Goal: Information Seeking & Learning: Learn about a topic

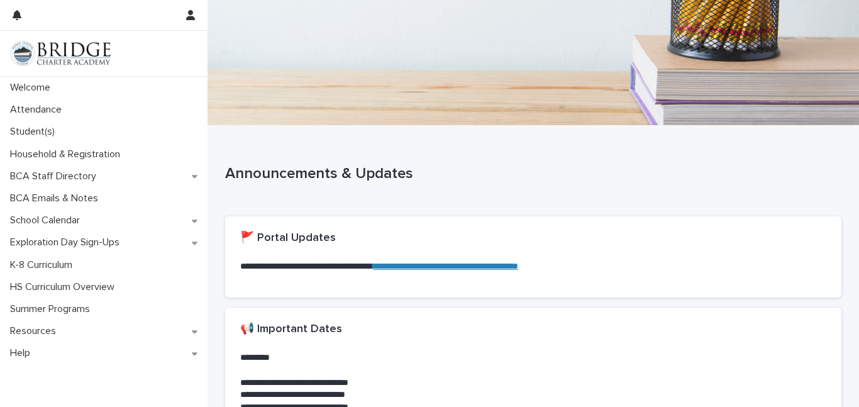
click at [460, 262] on link "**********" at bounding box center [445, 266] width 145 height 9
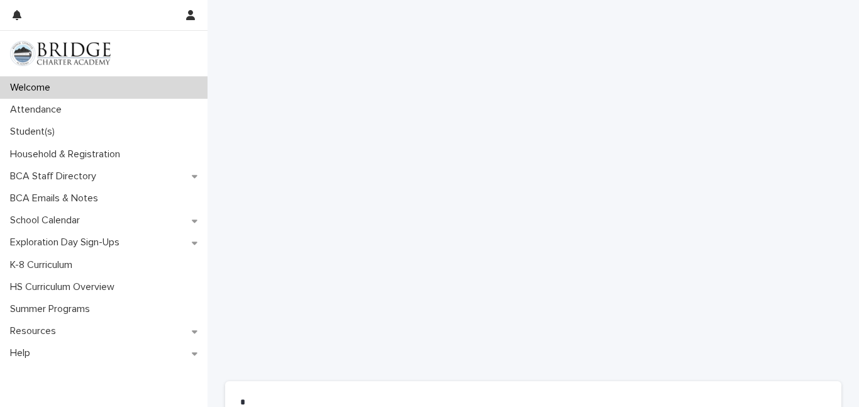
scroll to position [812, 0]
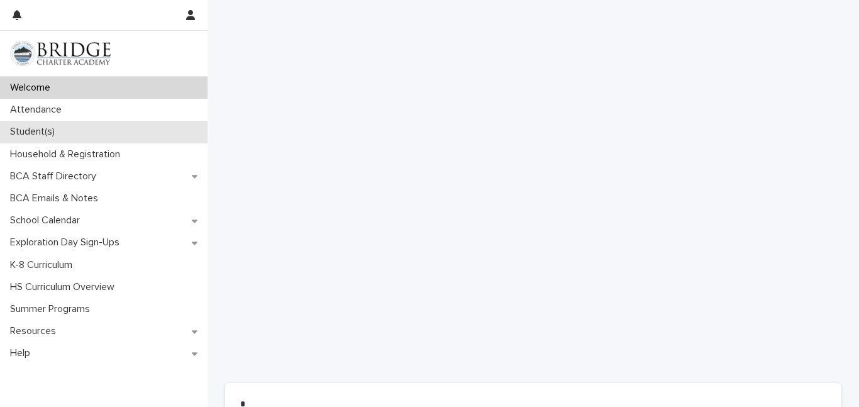
click at [20, 130] on p "Student(s)" at bounding box center [35, 132] width 60 height 12
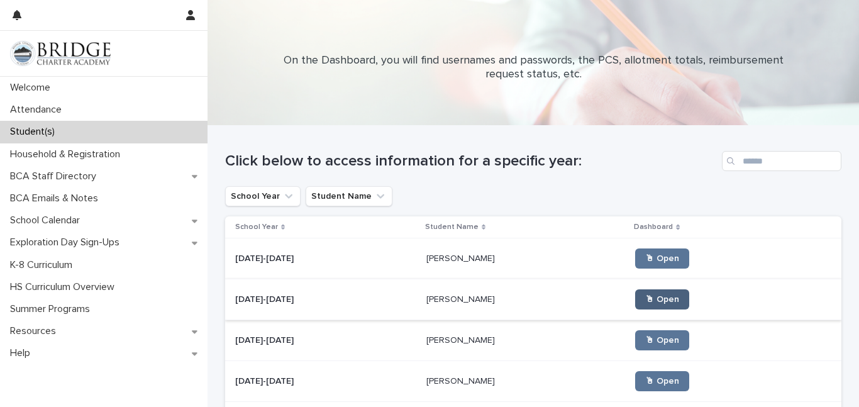
click at [646, 301] on span "🖱 Open" at bounding box center [663, 299] width 34 height 9
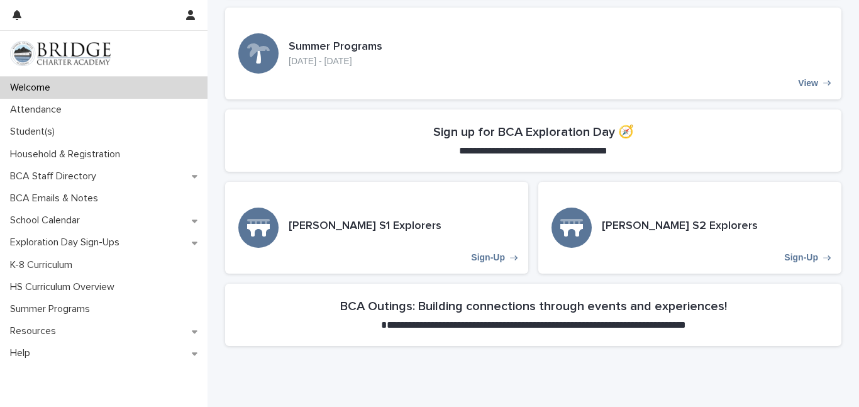
scroll to position [340, 0]
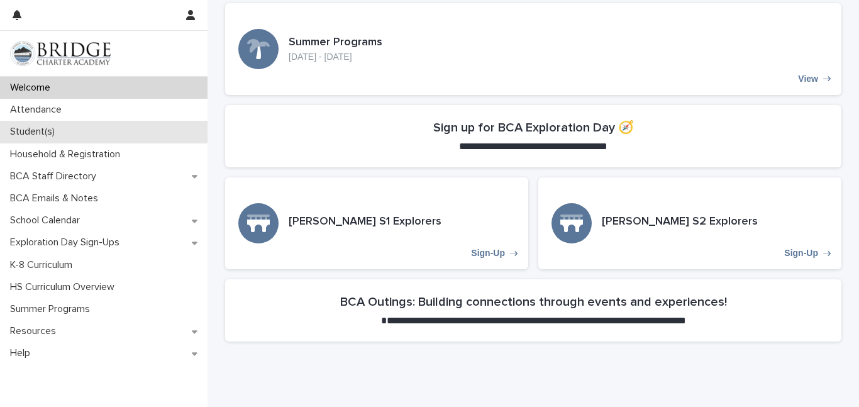
click at [28, 130] on p "Student(s)" at bounding box center [35, 132] width 60 height 12
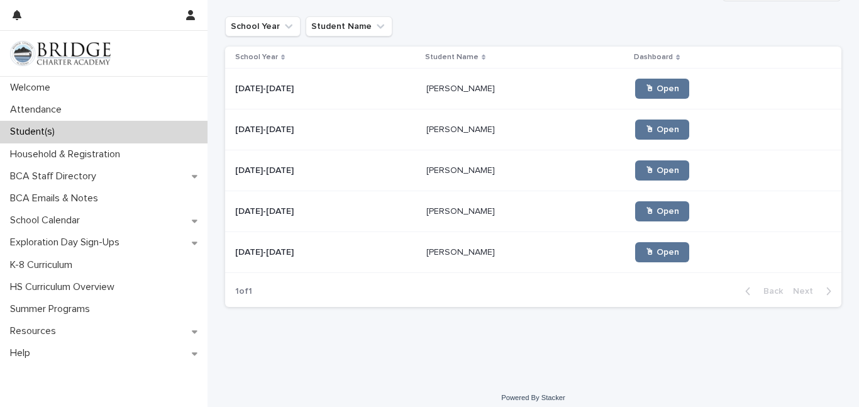
scroll to position [171, 0]
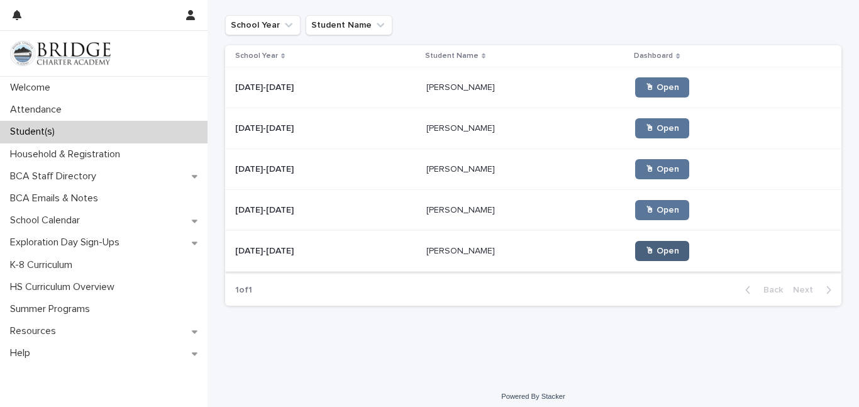
click at [646, 252] on span "🖱 Open" at bounding box center [663, 251] width 34 height 9
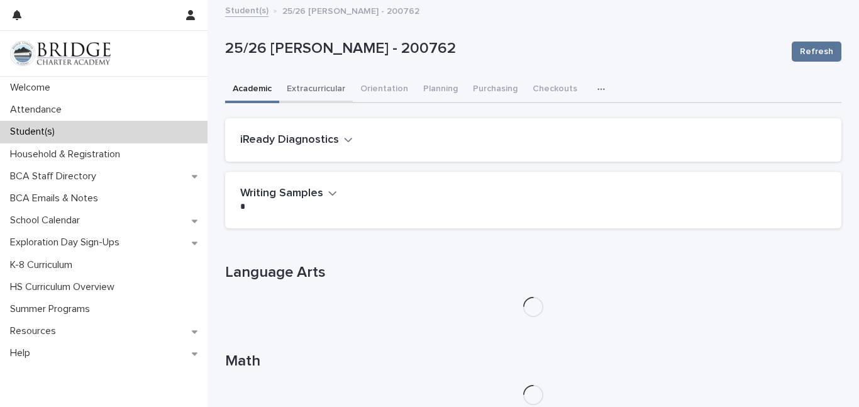
click at [318, 93] on button "Extracurricular" at bounding box center [316, 90] width 74 height 26
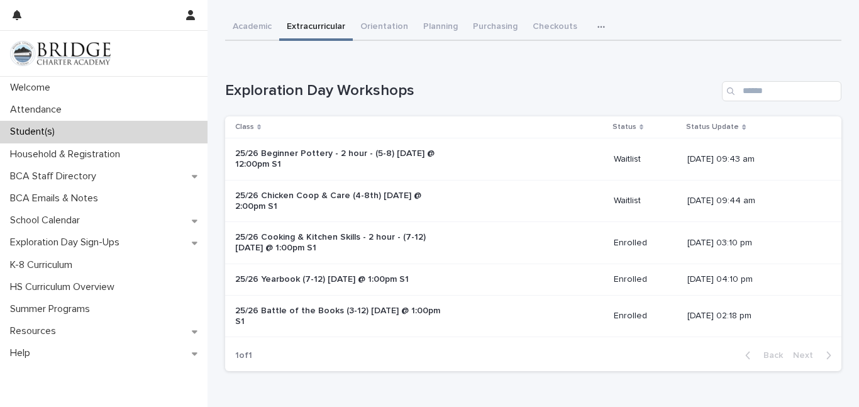
scroll to position [64, 0]
click at [324, 245] on p "25/26 Cooking & Kitchen Skills - 2 hour - (7-12) [DATE] @ 1:00pm S1" at bounding box center [340, 241] width 210 height 21
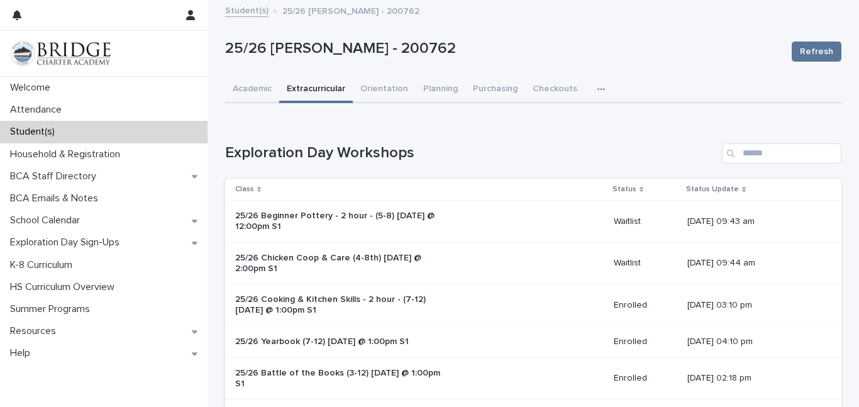
click at [239, 11] on link "Student(s)" at bounding box center [246, 10] width 43 height 14
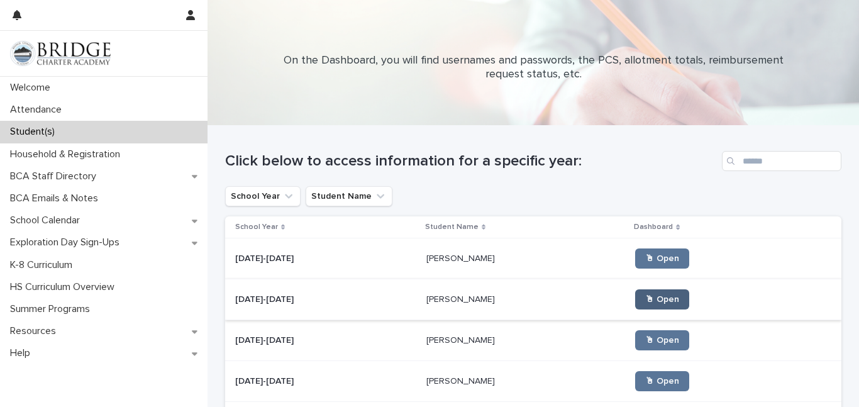
click at [635, 307] on link "🖱 Open" at bounding box center [662, 299] width 54 height 20
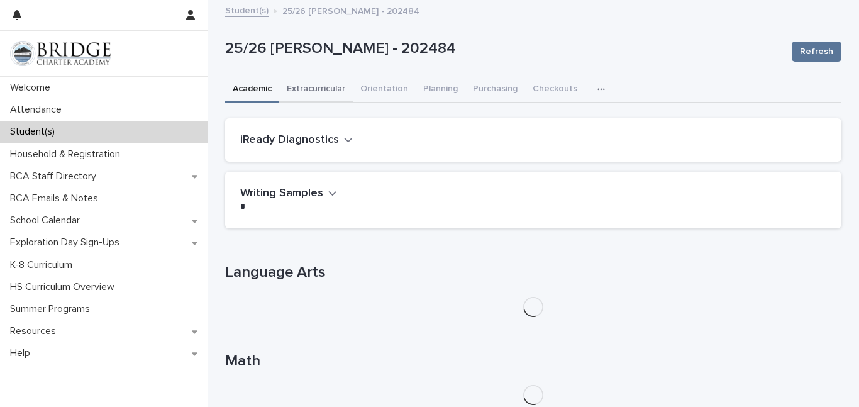
click at [317, 86] on button "Extracurricular" at bounding box center [316, 90] width 74 height 26
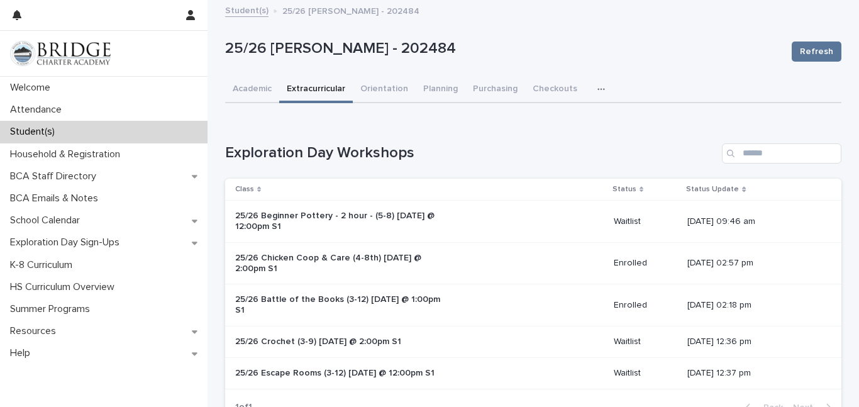
click at [238, 14] on link "Student(s)" at bounding box center [246, 10] width 43 height 14
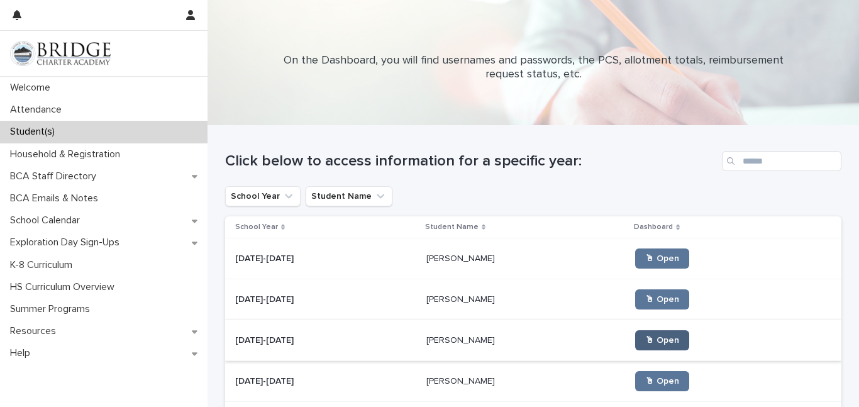
click at [635, 346] on link "🖱 Open" at bounding box center [662, 340] width 54 height 20
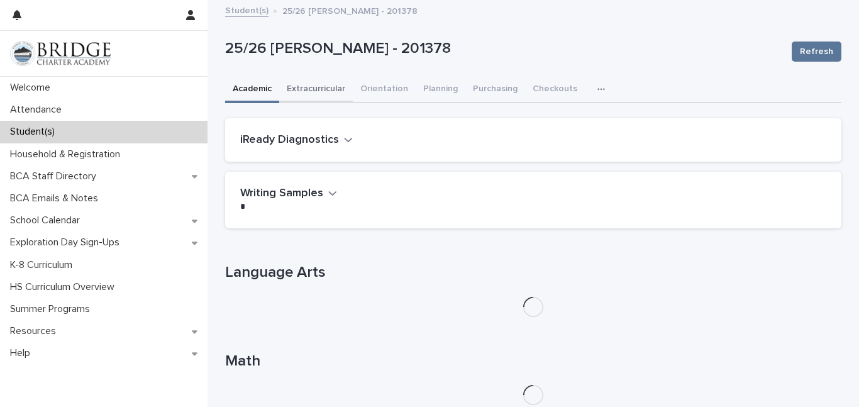
click at [292, 87] on button "Extracurricular" at bounding box center [316, 90] width 74 height 26
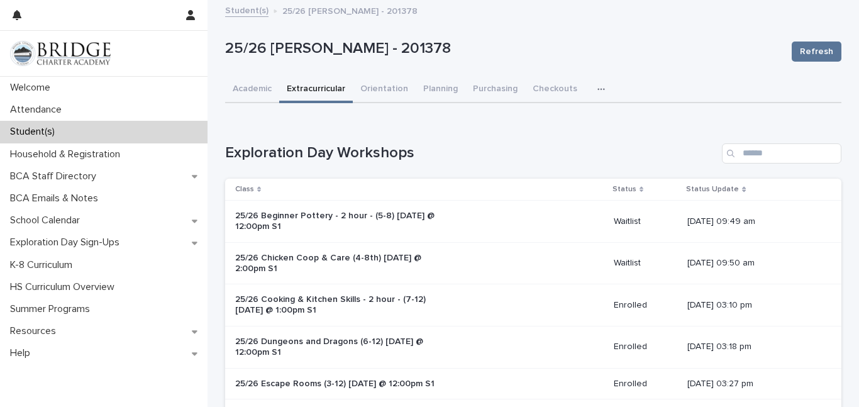
click at [233, 12] on link "Student(s)" at bounding box center [246, 10] width 43 height 14
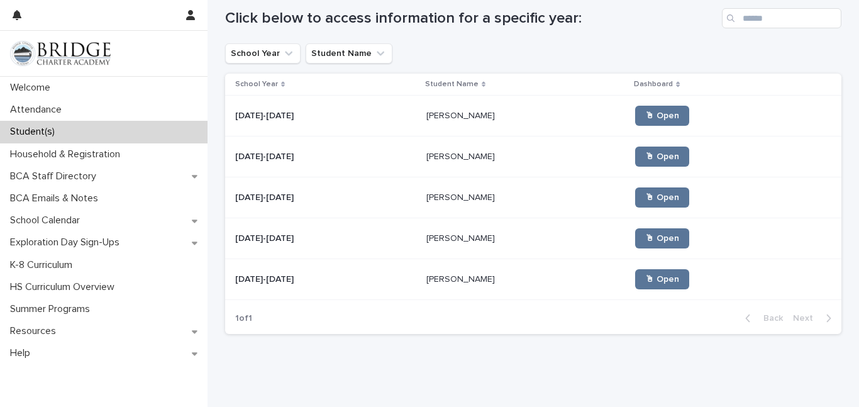
scroll to position [150, 0]
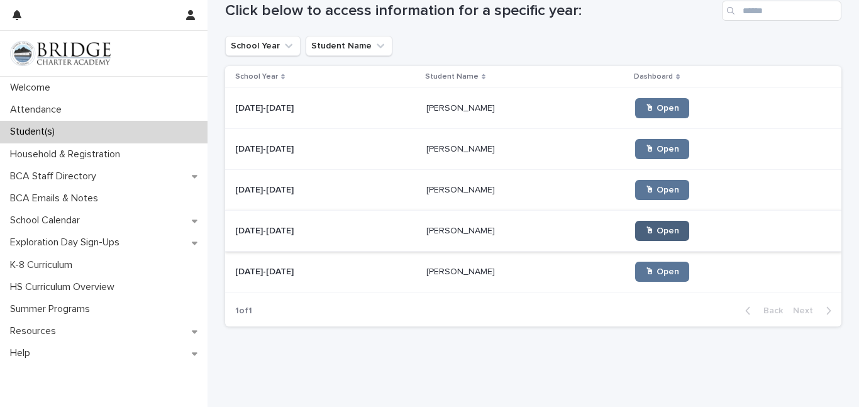
click at [646, 231] on span "🖱 Open" at bounding box center [663, 231] width 34 height 9
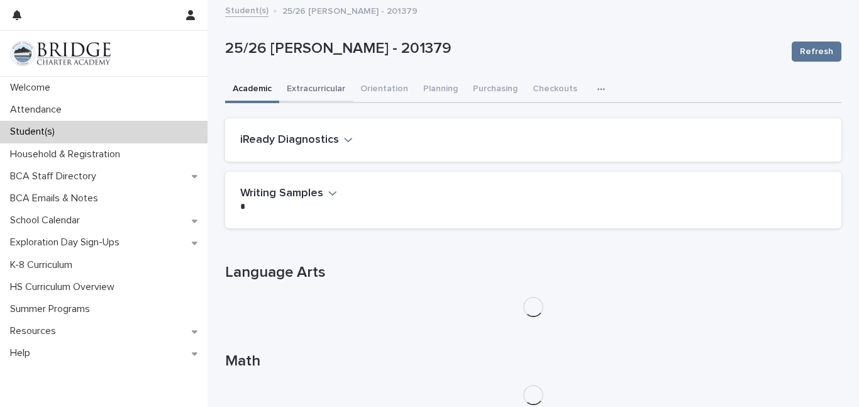
click at [303, 88] on button "Extracurricular" at bounding box center [316, 90] width 74 height 26
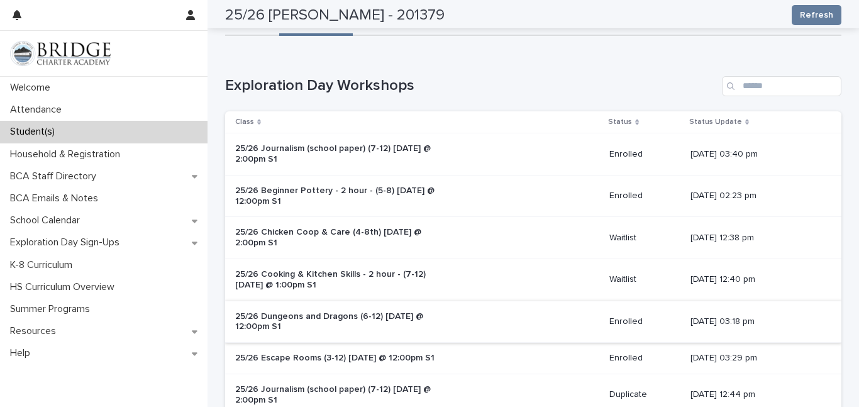
scroll to position [66, 0]
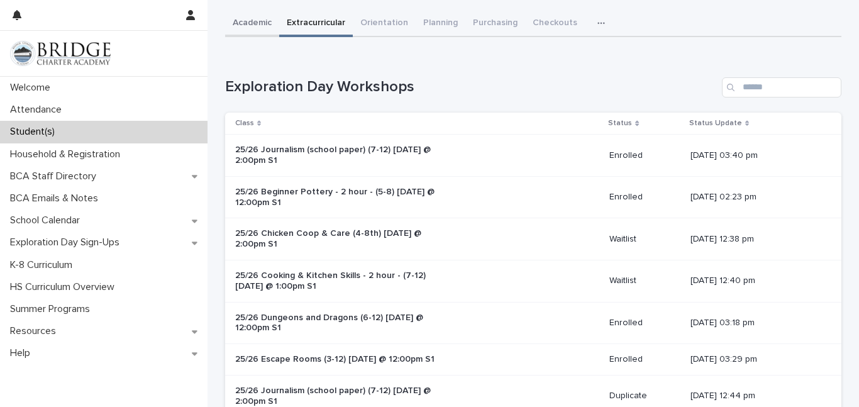
click at [253, 20] on div "Academic Extracurricular Orientation Planning Purchasing Checkouts Attendance G…" at bounding box center [533, 252] width 617 height 483
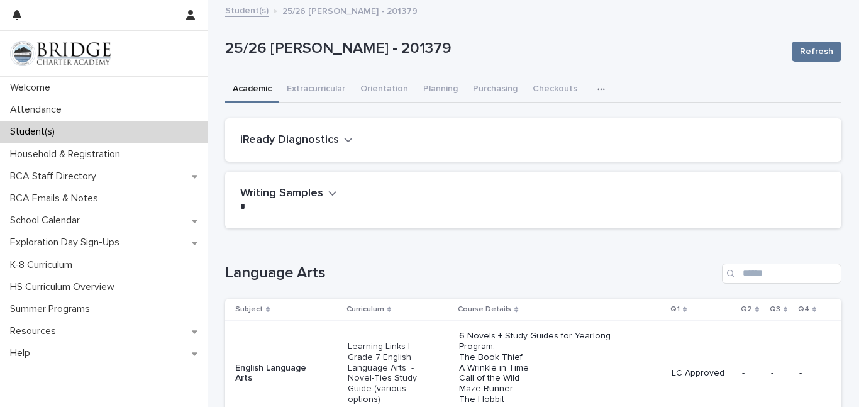
click at [252, 11] on link "Student(s)" at bounding box center [246, 10] width 43 height 14
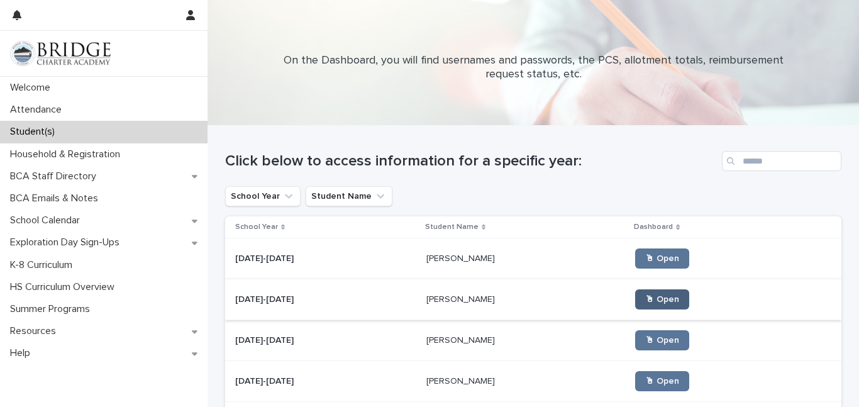
click at [646, 303] on span "🖱 Open" at bounding box center [663, 299] width 34 height 9
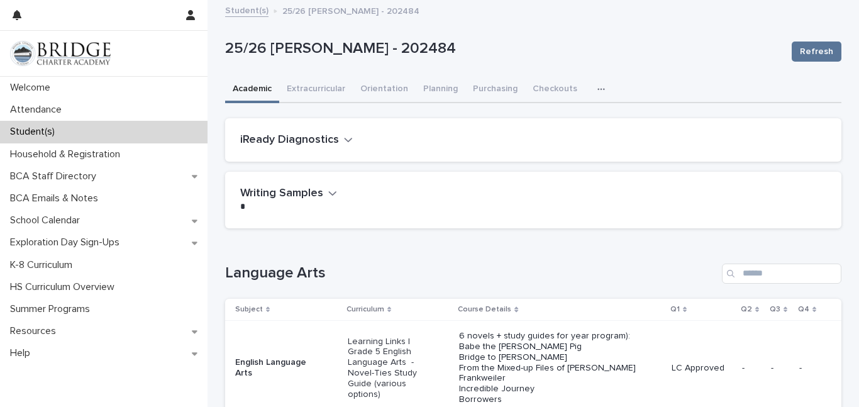
click at [239, 11] on link "Student(s)" at bounding box center [246, 10] width 43 height 14
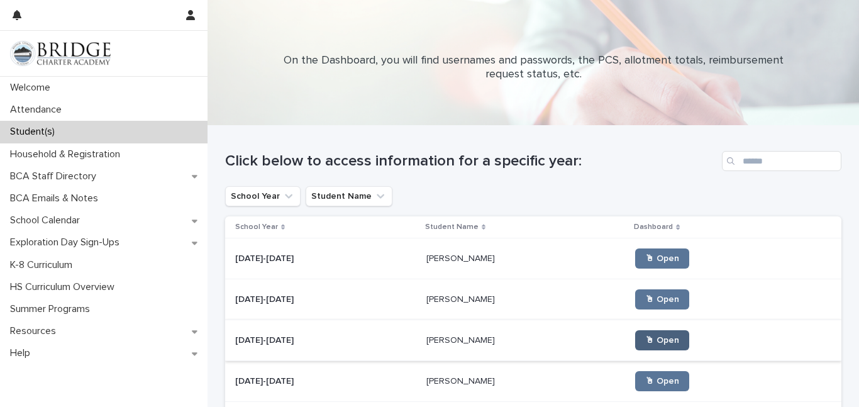
click at [652, 344] on link "🖱 Open" at bounding box center [662, 340] width 54 height 20
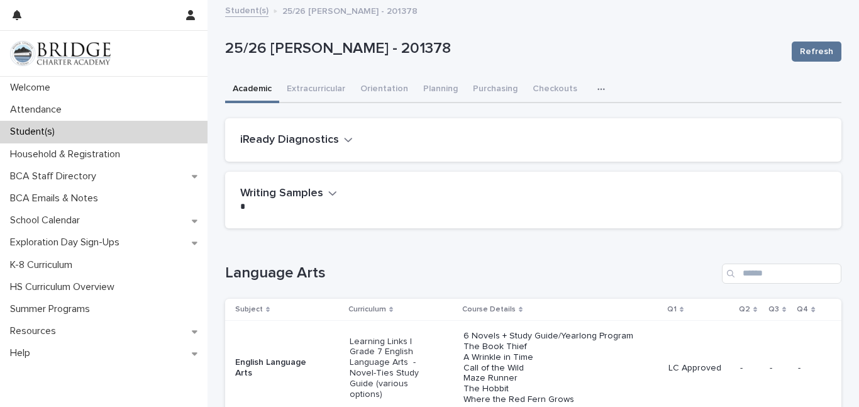
click at [245, 10] on link "Student(s)" at bounding box center [246, 10] width 43 height 14
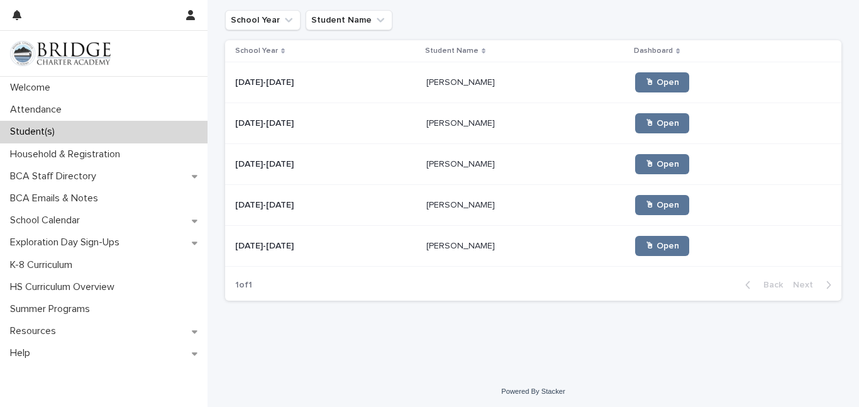
scroll to position [179, 0]
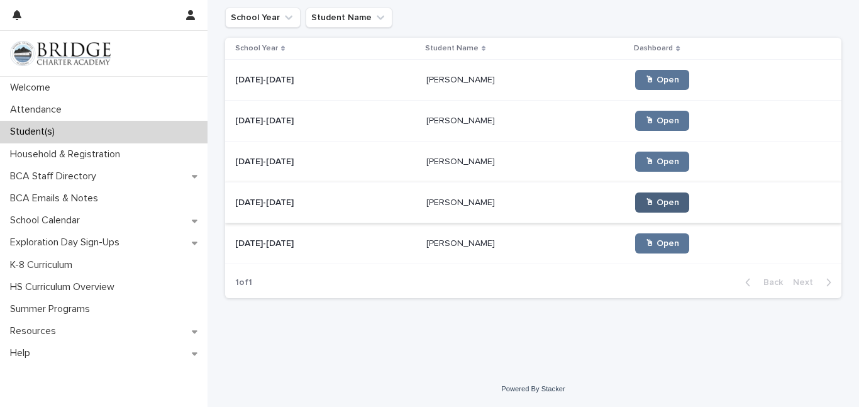
click at [635, 207] on link "🖱 Open" at bounding box center [662, 203] width 54 height 20
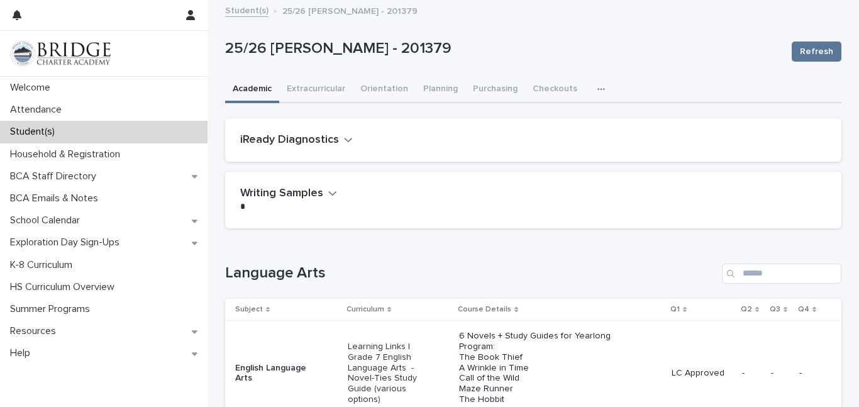
click at [240, 13] on link "Student(s)" at bounding box center [246, 10] width 43 height 14
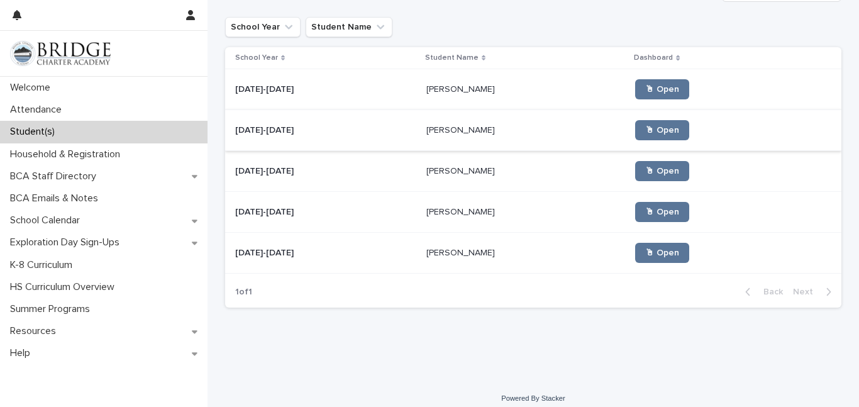
scroll to position [179, 0]
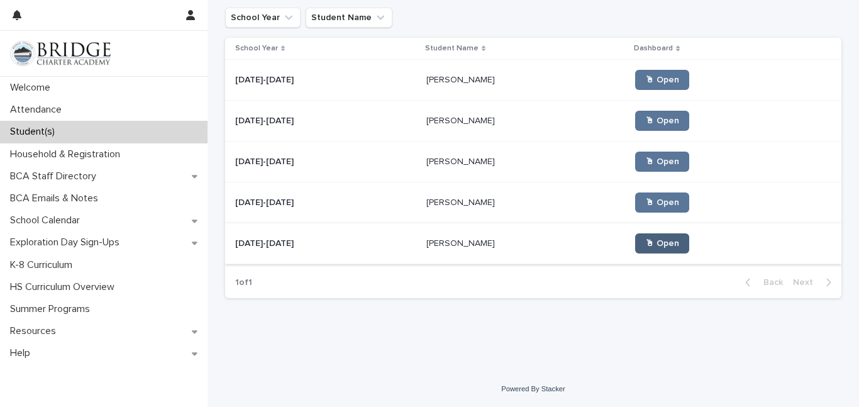
click at [635, 248] on link "🖱 Open" at bounding box center [662, 243] width 54 height 20
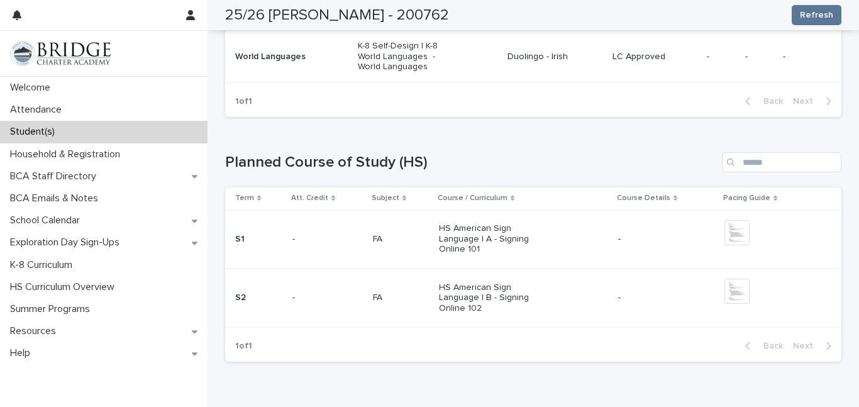
scroll to position [1612, 0]
